Goal: Obtain resource: Download file/media

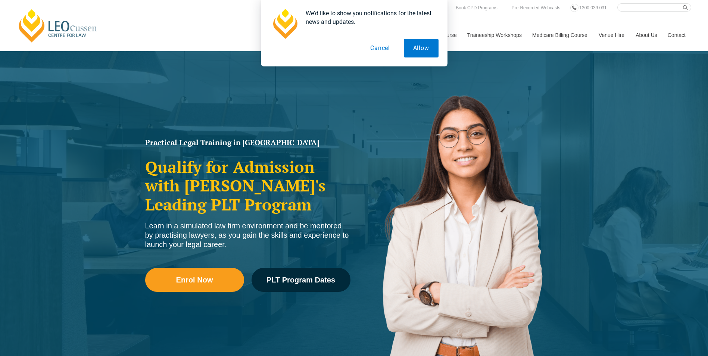
click at [384, 51] on button "Cancel" at bounding box center [380, 48] width 38 height 19
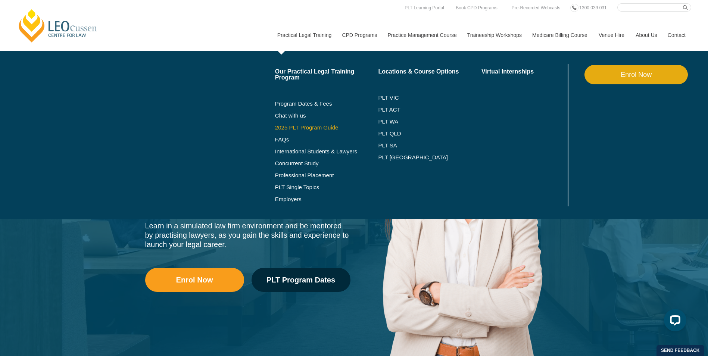
click at [310, 126] on link "2025 PLT Program Guide" at bounding box center [317, 128] width 85 height 6
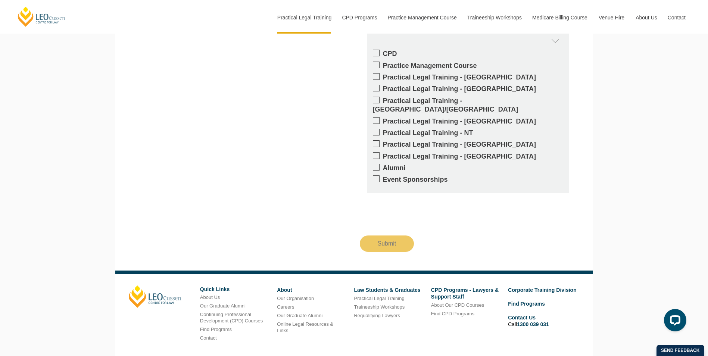
scroll to position [760, 0]
